Goal: Transaction & Acquisition: Obtain resource

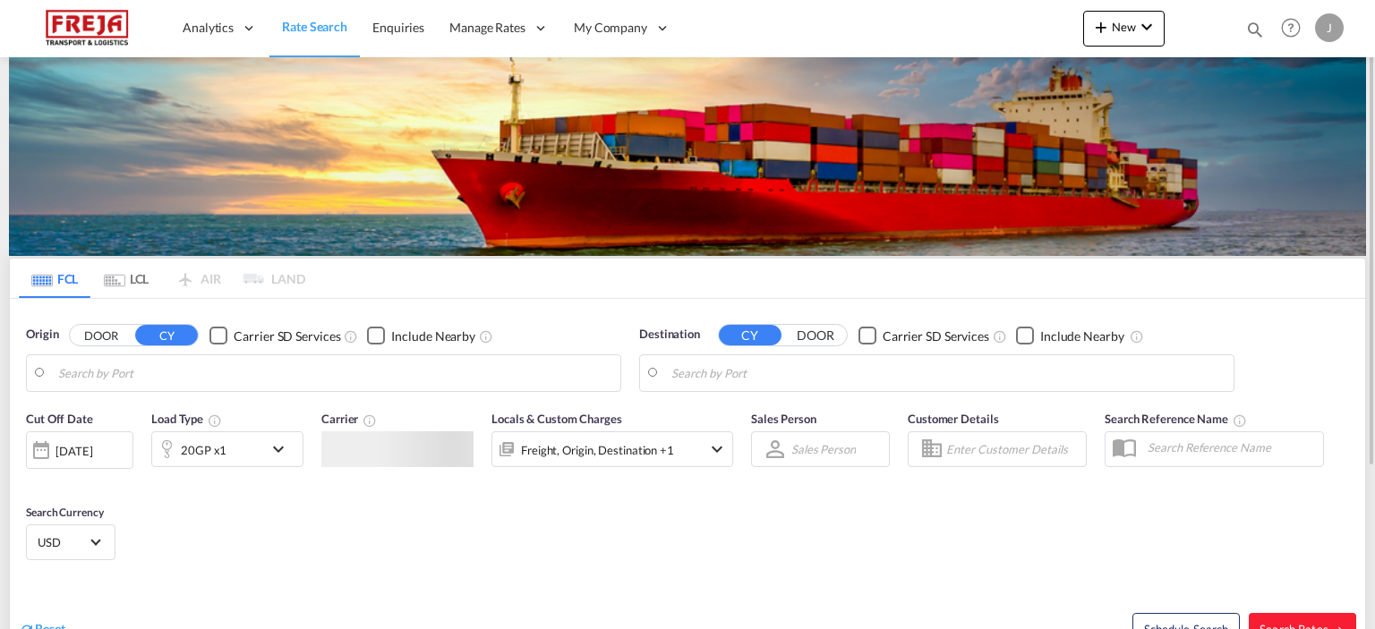
type input "Oulu ([GEOGRAPHIC_DATA]), [GEOGRAPHIC_DATA]"
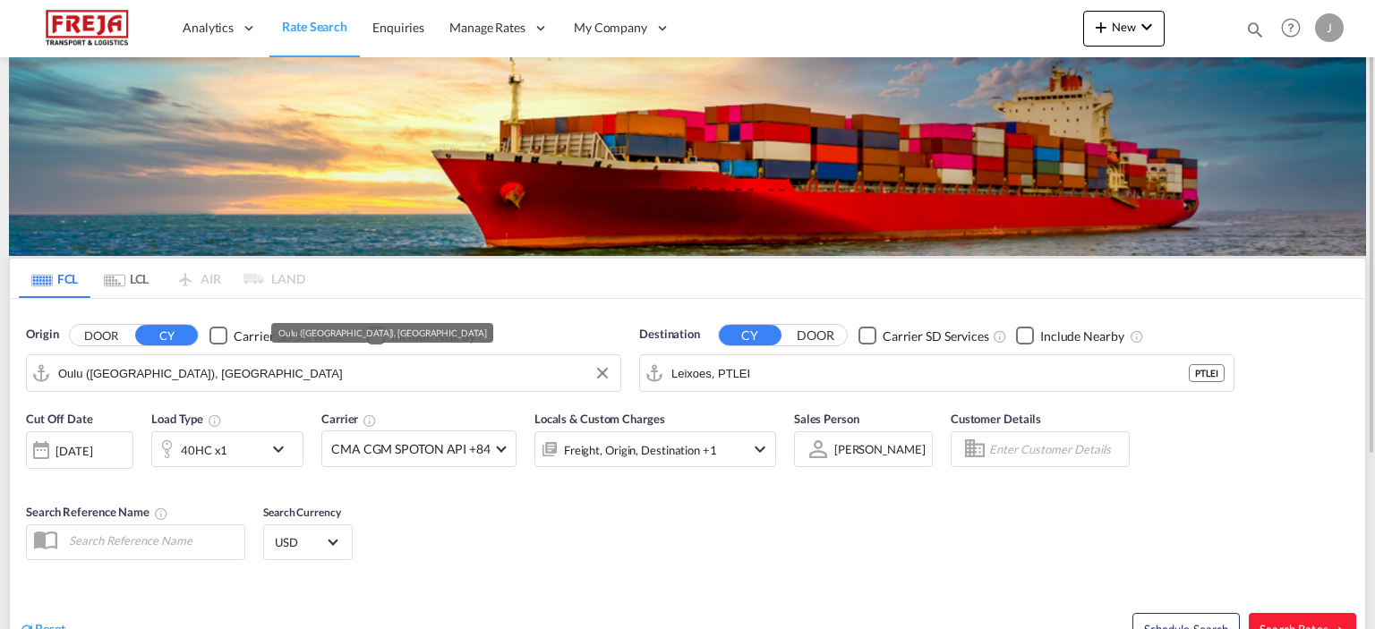
click at [124, 387] on md-autocomplete-wrap "Oulu ([GEOGRAPHIC_DATA]), [GEOGRAPHIC_DATA]" at bounding box center [334, 378] width 553 height 36
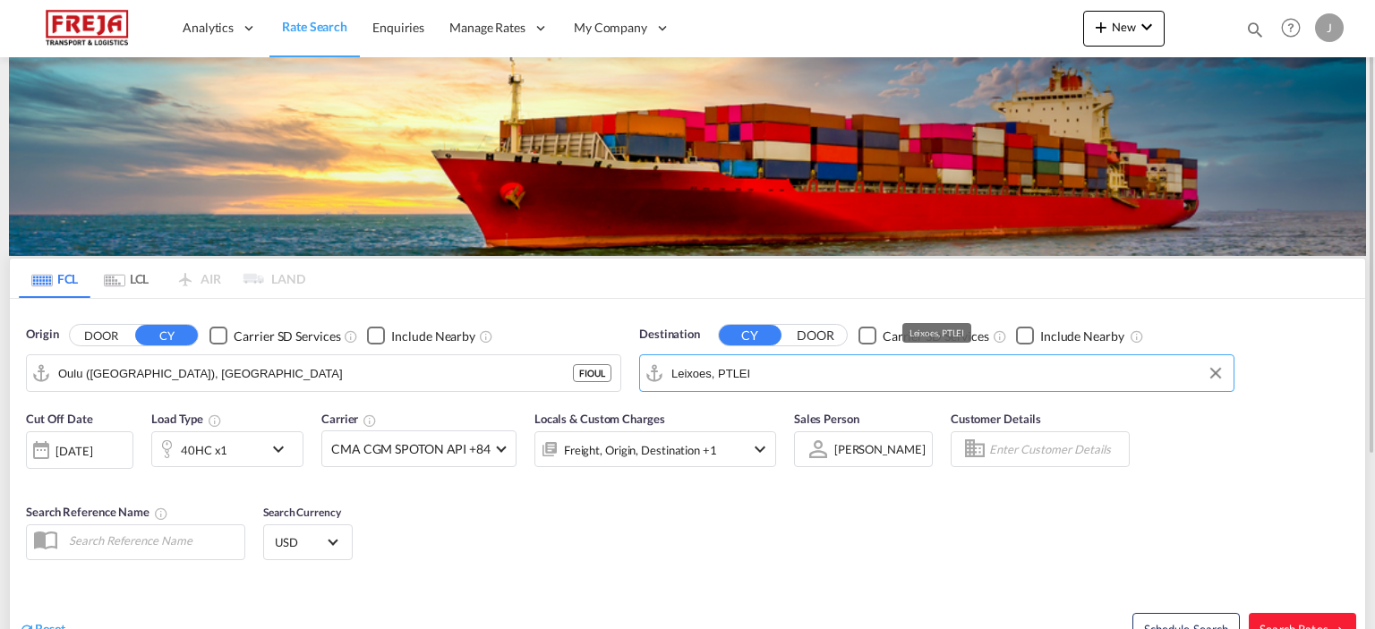
click at [716, 374] on input "Leixoes, PTLEI" at bounding box center [947, 373] width 553 height 27
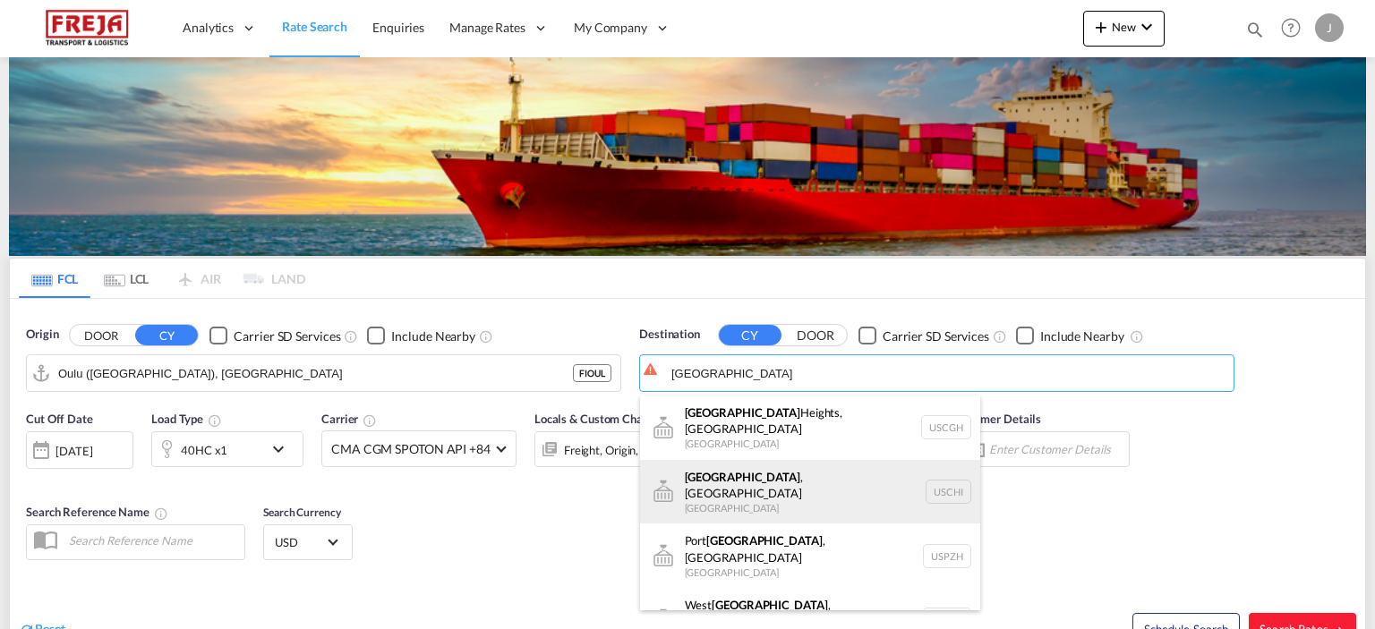
click at [712, 469] on div "[GEOGRAPHIC_DATA] , [GEOGRAPHIC_DATA] [GEOGRAPHIC_DATA] [GEOGRAPHIC_DATA]" at bounding box center [810, 492] width 340 height 64
type input "[GEOGRAPHIC_DATA], [GEOGRAPHIC_DATA], USCHI"
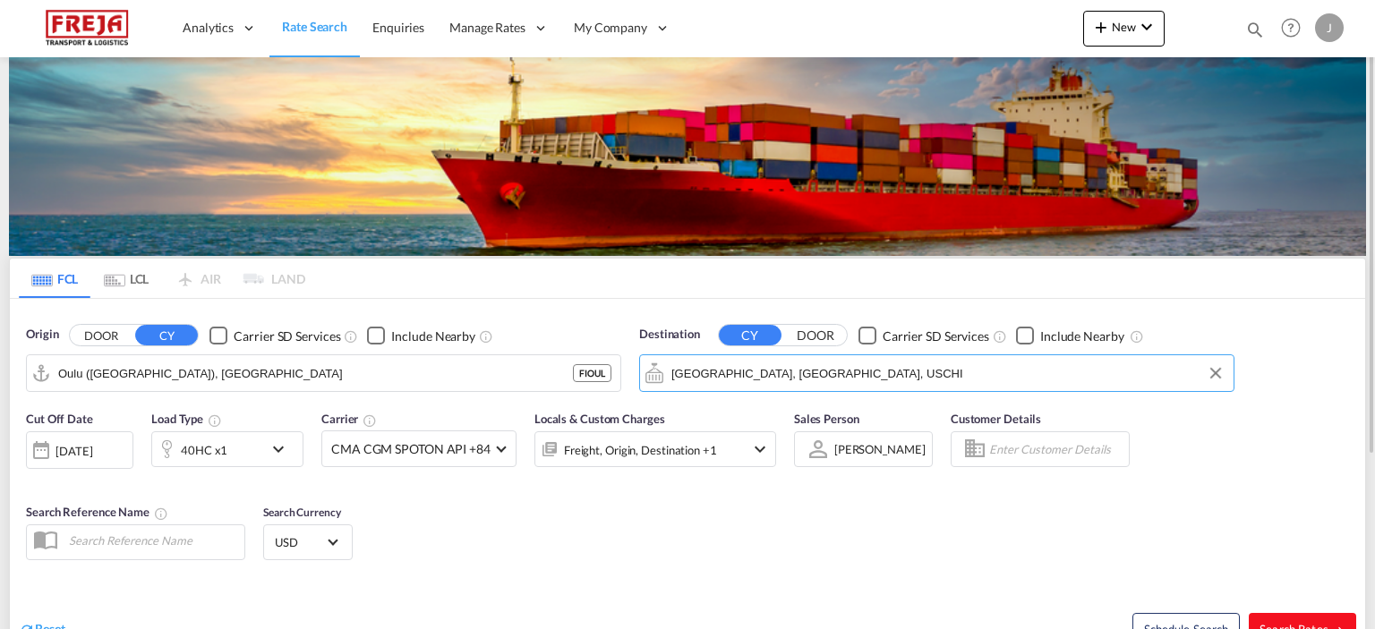
click at [1278, 622] on span "Search Rates" at bounding box center [1302, 629] width 86 height 14
type input "FIOUL to USCHI / [DATE]"
